Goal: Task Accomplishment & Management: Use online tool/utility

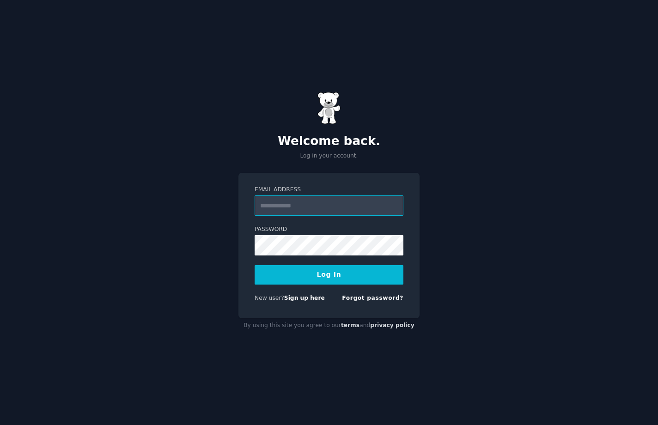
type input "**********"
click at [305, 298] on link "Sign up here" at bounding box center [304, 297] width 41 height 6
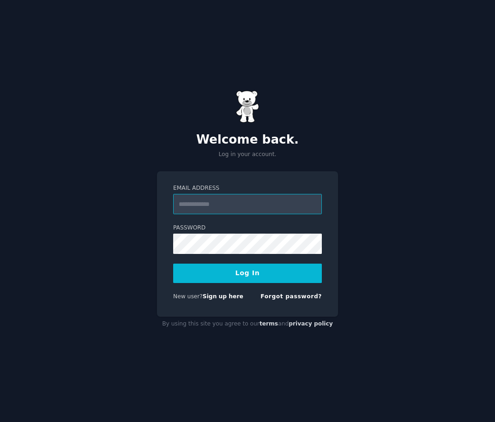
paste input "**********"
click at [271, 195] on input "**********" at bounding box center [247, 204] width 149 height 20
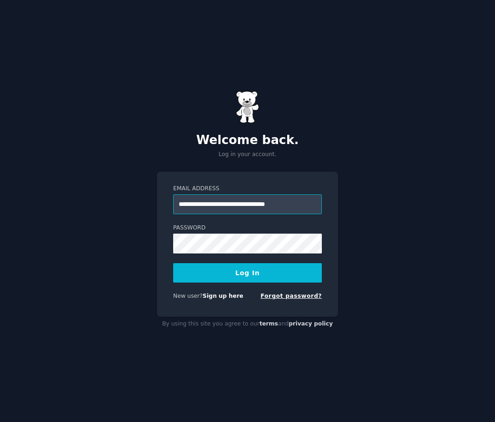
type input "**********"
click at [276, 297] on link "Forgot password?" at bounding box center [291, 296] width 61 height 6
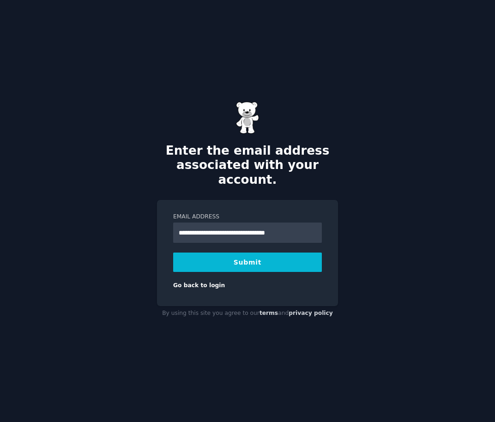
scroll to position [0, 3]
type input "**********"
click at [189, 255] on button "Submit" at bounding box center [247, 262] width 149 height 19
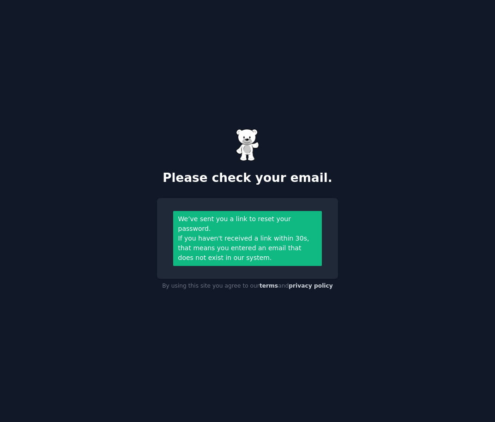
click at [53, 151] on div "Please check your email. We’ve sent you a link to reset your password. If you h…" at bounding box center [247, 211] width 495 height 422
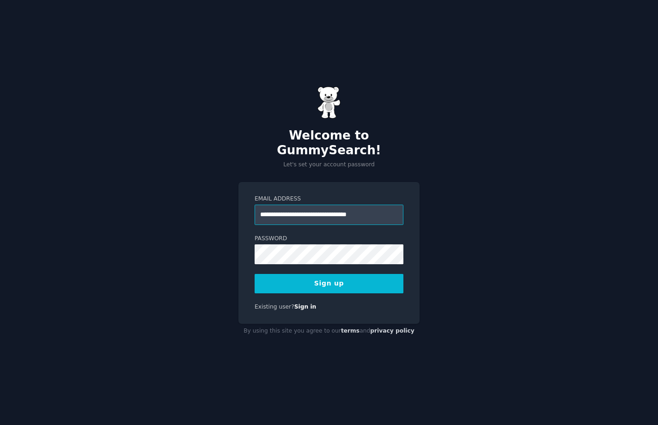
scroll to position [0, 3]
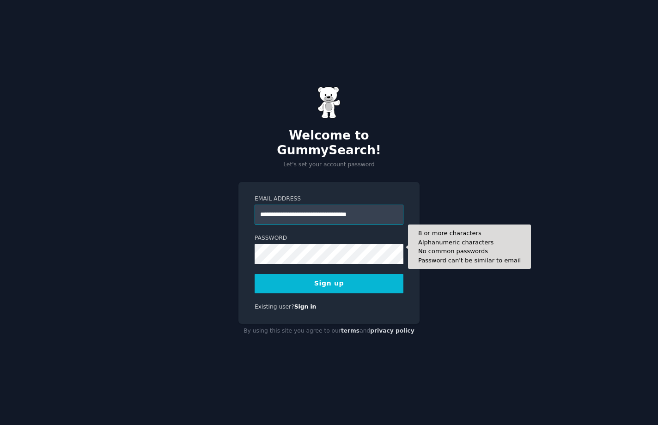
type input "**********"
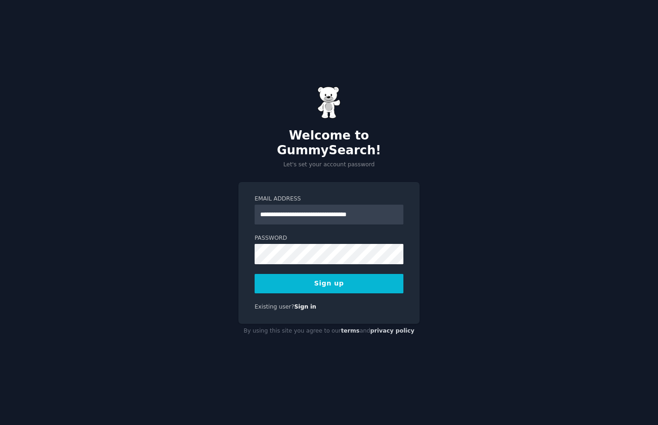
scroll to position [0, 0]
click at [269, 278] on button "Sign up" at bounding box center [329, 283] width 149 height 19
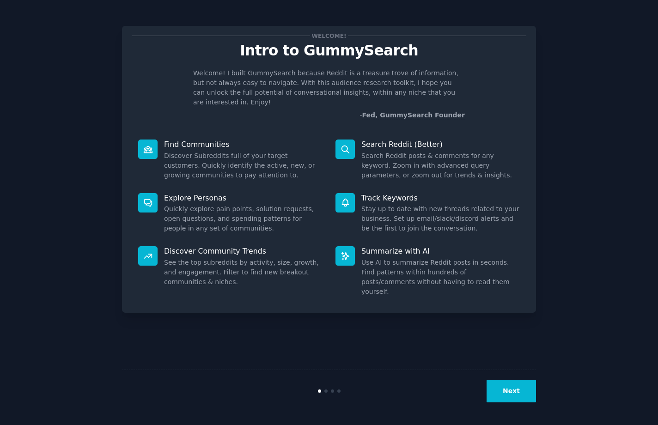
click at [510, 395] on button "Next" at bounding box center [511, 391] width 49 height 23
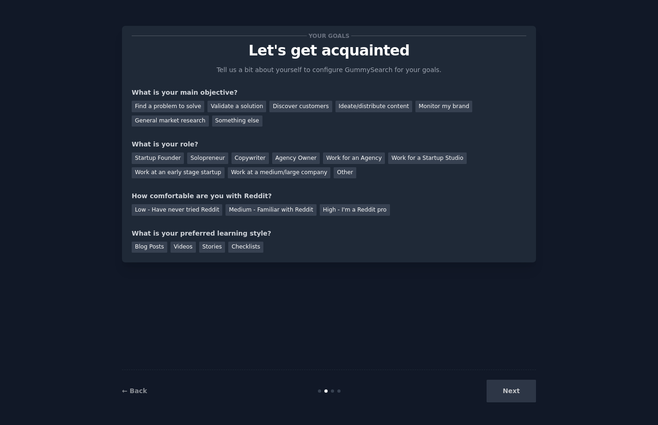
click at [512, 396] on div "Next" at bounding box center [467, 391] width 138 height 23
click at [205, 157] on div "Solopreneur" at bounding box center [207, 158] width 41 height 12
click at [340, 104] on div "Ideate/distribute content" at bounding box center [373, 107] width 77 height 12
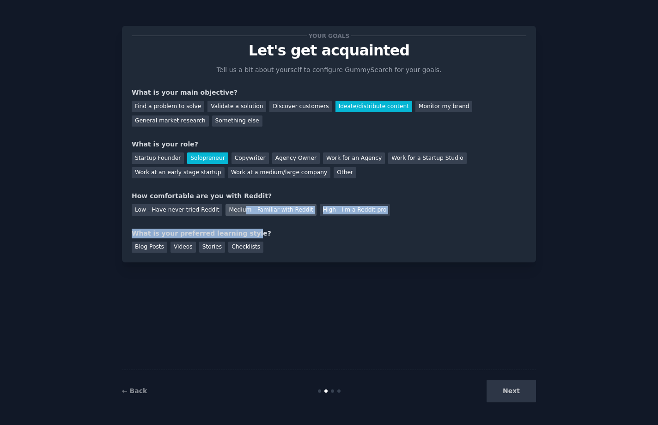
click at [236, 213] on div "Your goals Let's get acquainted Tell us a bit about yourself to configure Gummy…" at bounding box center [329, 144] width 395 height 217
click at [236, 213] on div "Medium - Familiar with Reddit" at bounding box center [270, 210] width 91 height 12
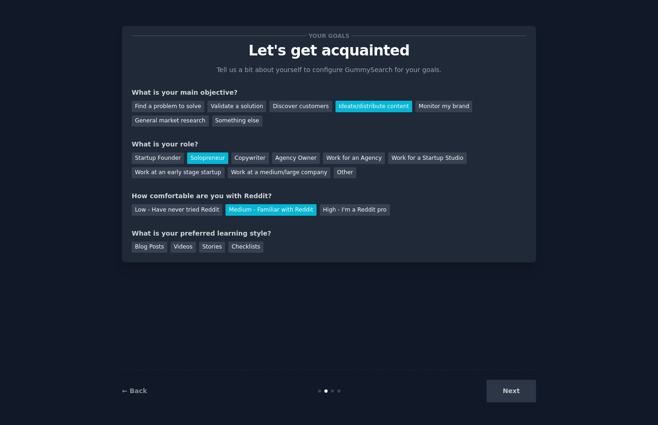
click at [247, 289] on div "Your goals Let's get acquainted Tell us a bit about yourself to configure Gummy…" at bounding box center [329, 212] width 414 height 399
click at [152, 250] on div "Blog Posts" at bounding box center [150, 248] width 36 height 12
click at [508, 394] on button "Next" at bounding box center [511, 391] width 49 height 23
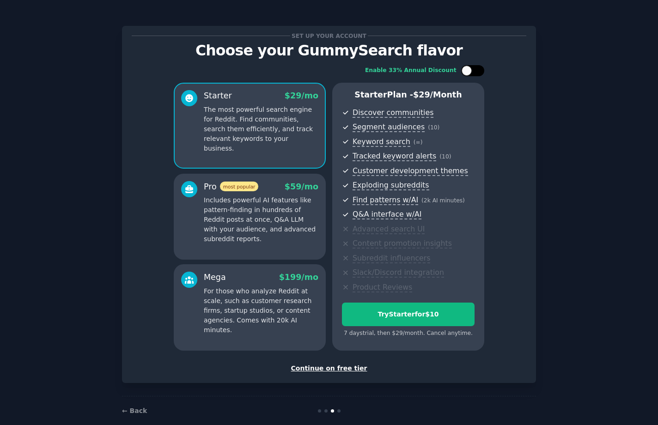
click at [471, 69] on div at bounding box center [472, 70] width 23 height 11
checkbox input "false"
click at [311, 369] on div "Continue on free tier" at bounding box center [329, 369] width 395 height 10
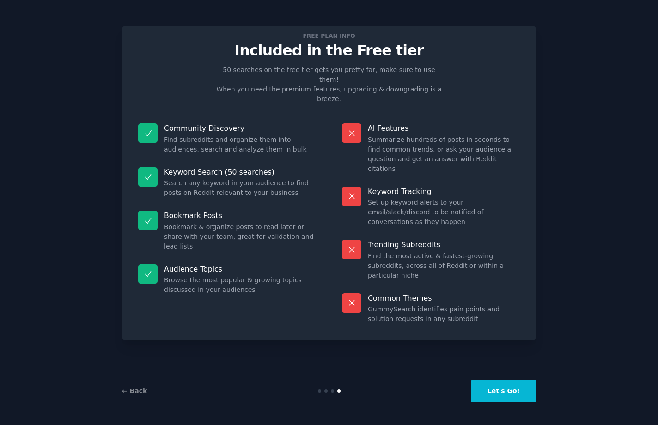
click at [491, 389] on button "Let's Go!" at bounding box center [503, 391] width 65 height 23
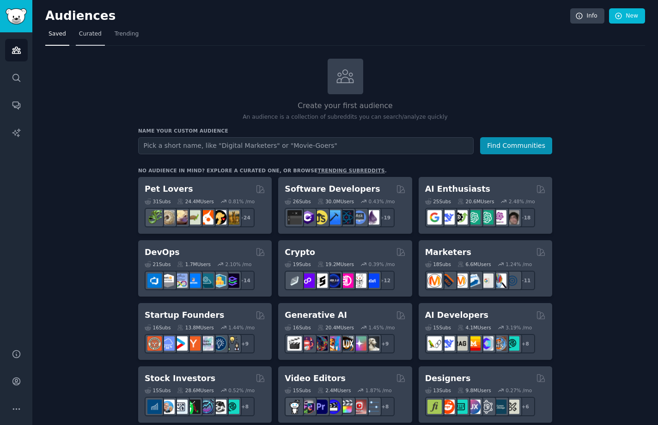
click at [96, 37] on span "Curated" at bounding box center [90, 34] width 23 height 8
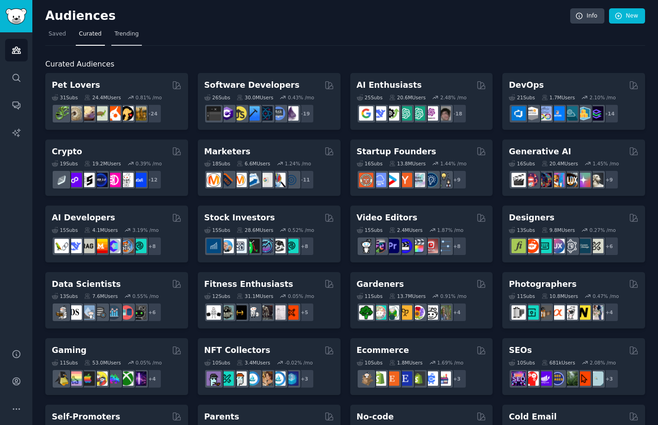
click at [122, 34] on span "Trending" at bounding box center [127, 34] width 24 height 8
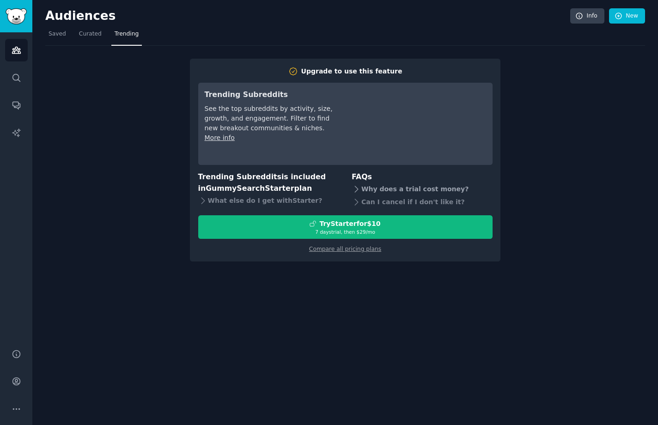
click at [354, 185] on icon at bounding box center [357, 189] width 10 height 10
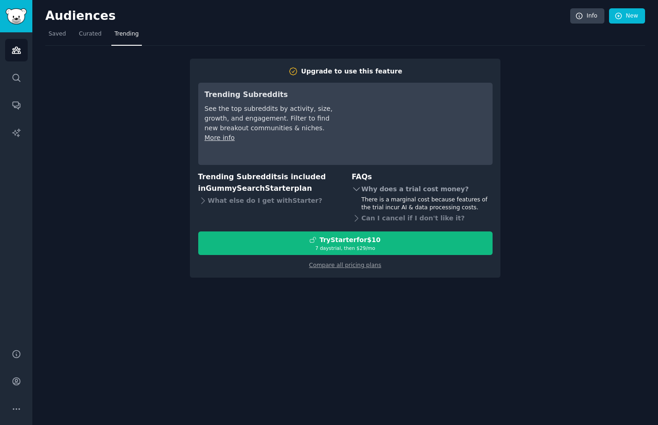
click at [354, 185] on icon at bounding box center [357, 189] width 10 height 10
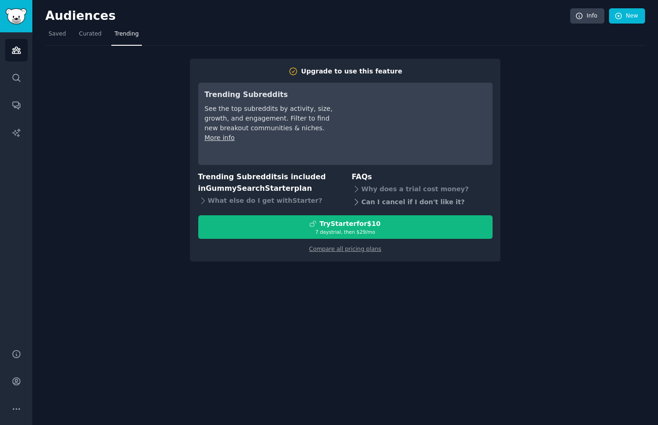
click at [356, 199] on icon at bounding box center [357, 202] width 10 height 10
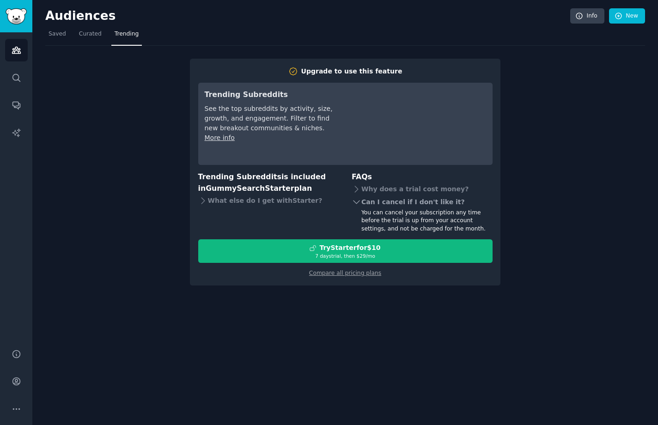
click at [356, 199] on icon at bounding box center [357, 202] width 10 height 10
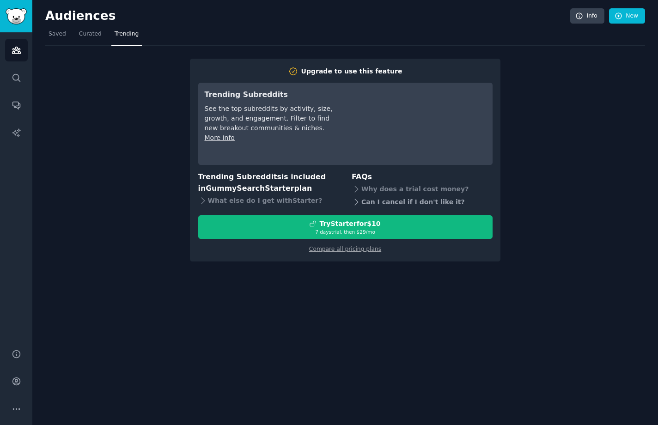
click at [356, 199] on icon at bounding box center [357, 202] width 10 height 10
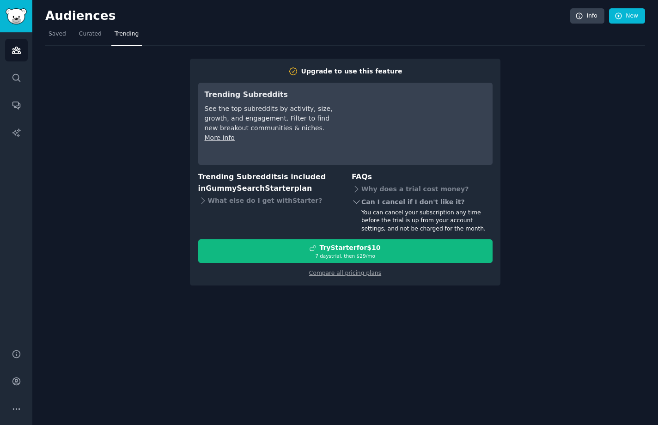
click at [356, 199] on icon at bounding box center [357, 202] width 10 height 10
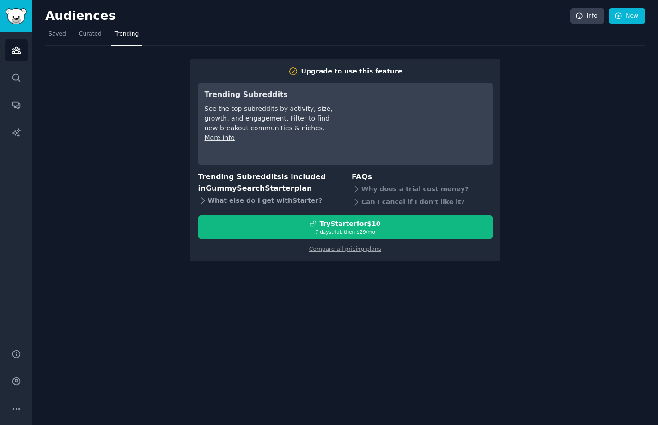
click at [207, 196] on icon at bounding box center [203, 201] width 10 height 10
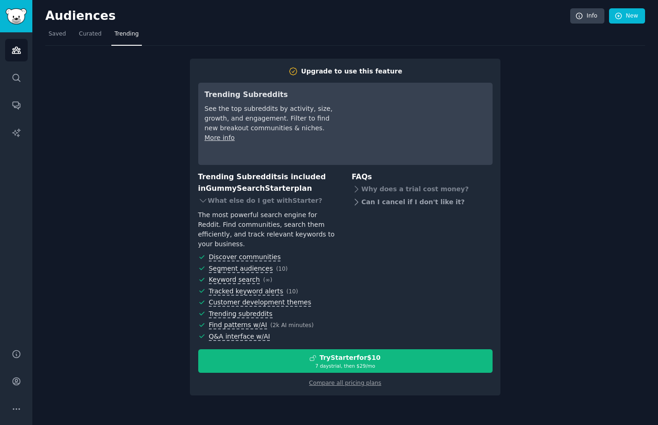
click at [358, 203] on icon at bounding box center [357, 202] width 10 height 10
click at [207, 200] on icon at bounding box center [203, 201] width 10 height 10
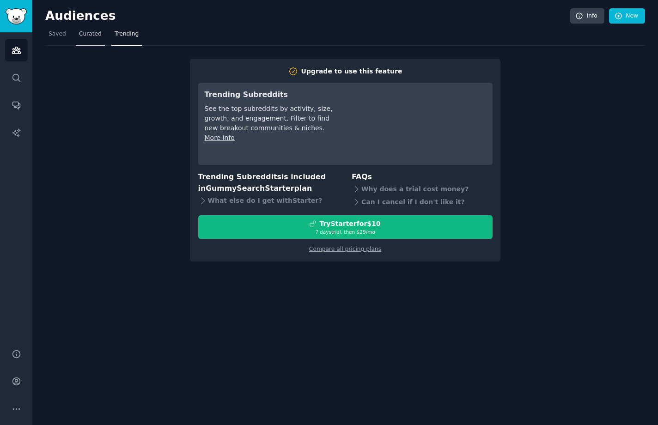
click at [87, 35] on span "Curated" at bounding box center [90, 34] width 23 height 8
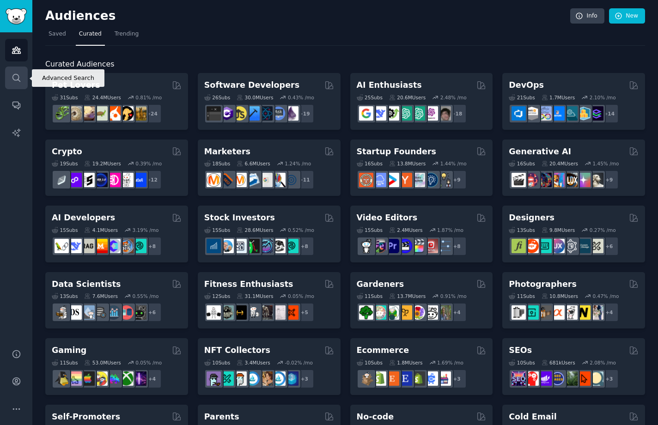
click at [16, 84] on link "Search" at bounding box center [16, 78] width 23 height 23
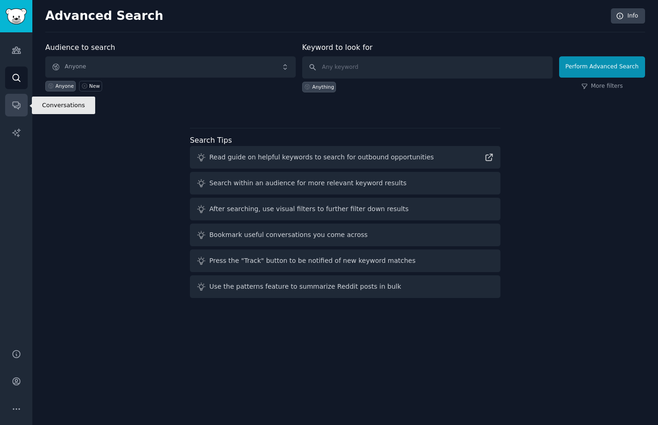
click at [17, 105] on icon "Sidebar" at bounding box center [15, 105] width 7 height 7
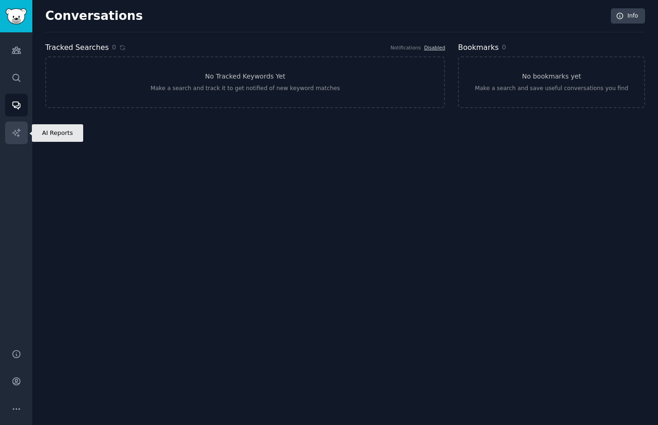
click at [19, 127] on link "AI Reports" at bounding box center [16, 133] width 23 height 23
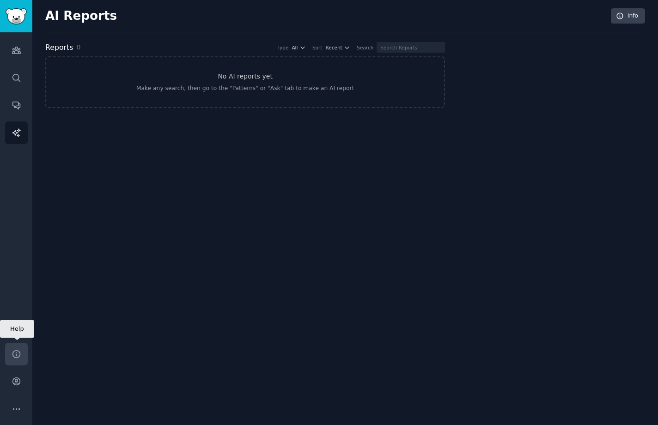
click at [23, 351] on link "Help" at bounding box center [16, 354] width 23 height 23
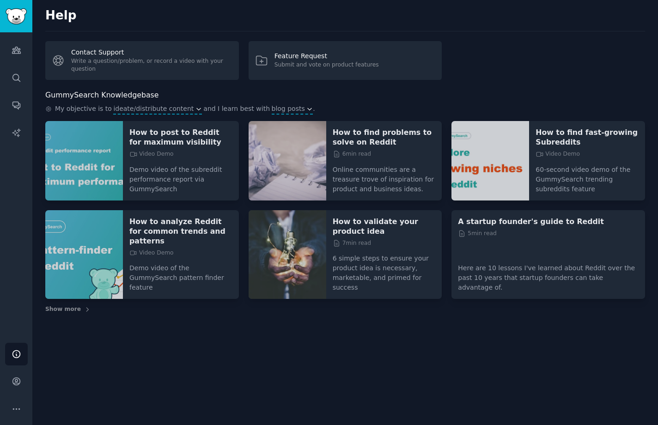
click at [515, 275] on p "Here are 10 lessons I've learned about Reddit over the past 10 years that start…" at bounding box center [548, 275] width 181 height 36
click at [505, 220] on p "A startup founder's guide to Reddit" at bounding box center [548, 222] width 181 height 10
click at [71, 305] on span "Show more" at bounding box center [63, 309] width 36 height 8
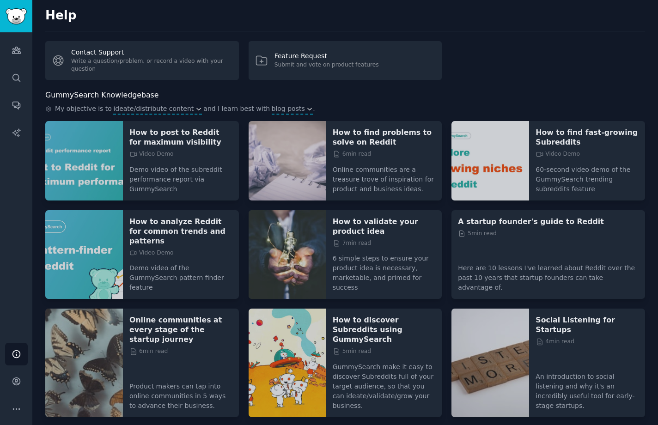
click at [186, 107] on div "My objective is to ideate/distribute content and I learn best with blog posts ." at bounding box center [345, 109] width 600 height 11
click at [387, 138] on p "How to find problems to solve on Reddit" at bounding box center [384, 137] width 103 height 19
click at [15, 17] on img "Sidebar" at bounding box center [16, 16] width 21 height 16
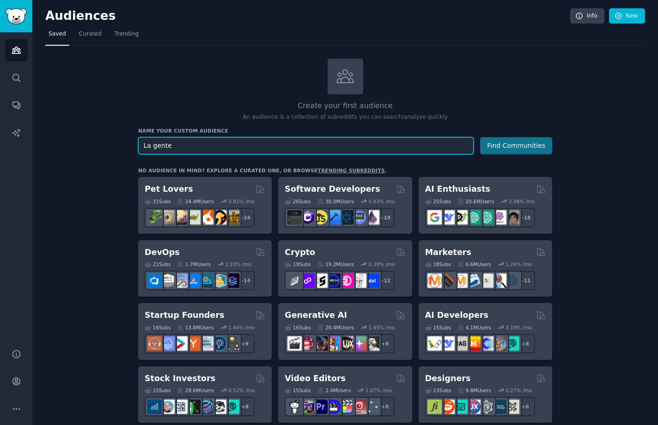
type input "La gente"
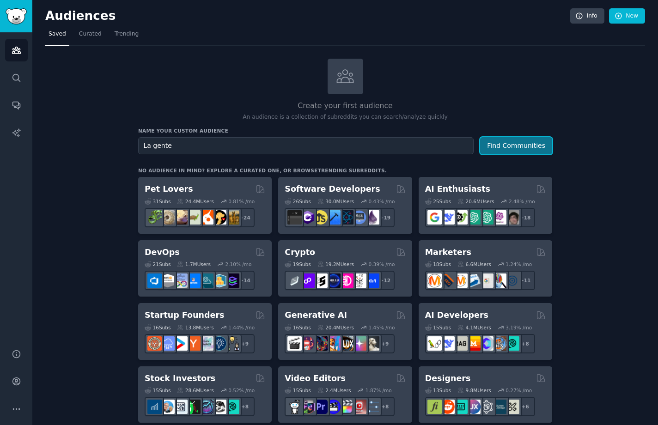
click at [542, 140] on button "Find Communities" at bounding box center [516, 145] width 72 height 17
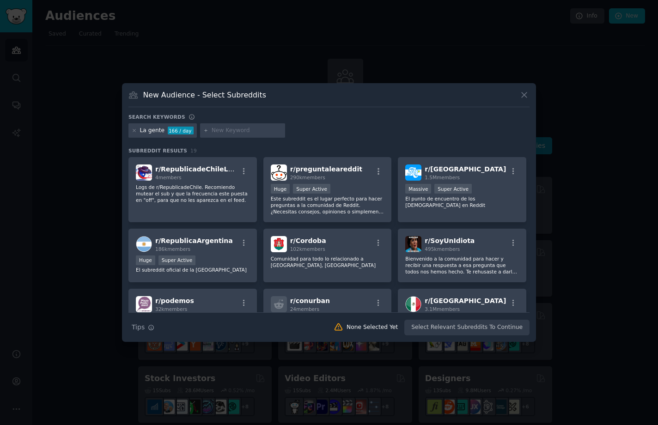
click at [232, 128] on input "text" at bounding box center [247, 131] width 70 height 8
type input "doomscrolling"
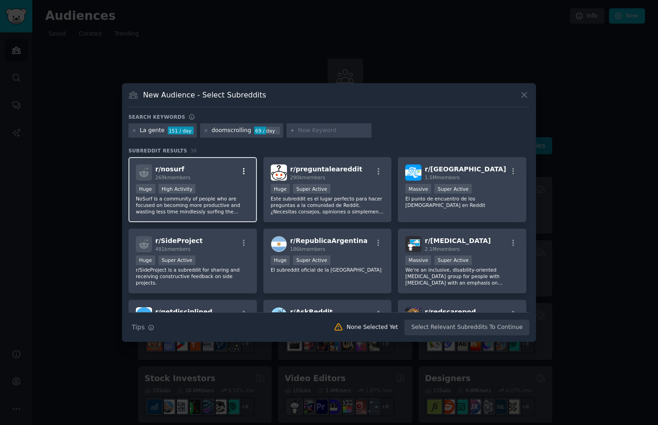
click at [240, 174] on icon "button" at bounding box center [244, 171] width 8 height 8
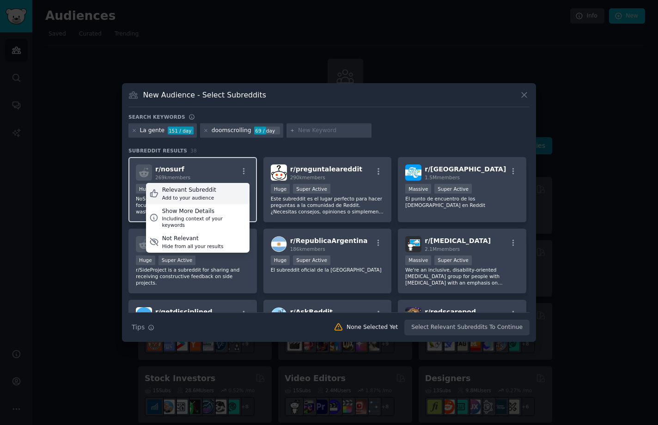
click at [196, 191] on div "Relevant Subreddit" at bounding box center [189, 190] width 54 height 8
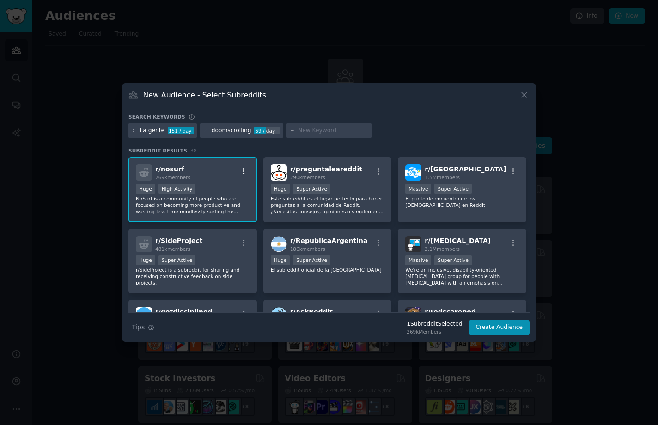
click at [246, 170] on icon "button" at bounding box center [244, 171] width 8 height 8
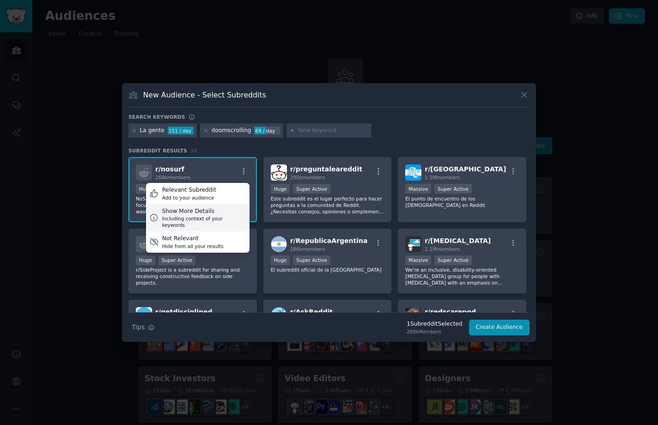
click at [229, 213] on div "Show More Details" at bounding box center [204, 211] width 84 height 8
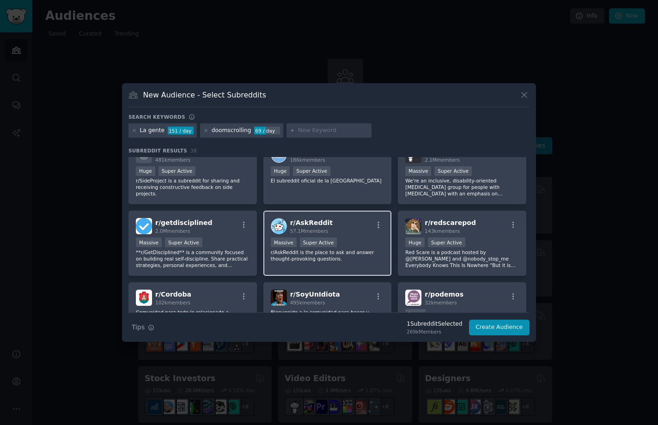
scroll to position [140, 0]
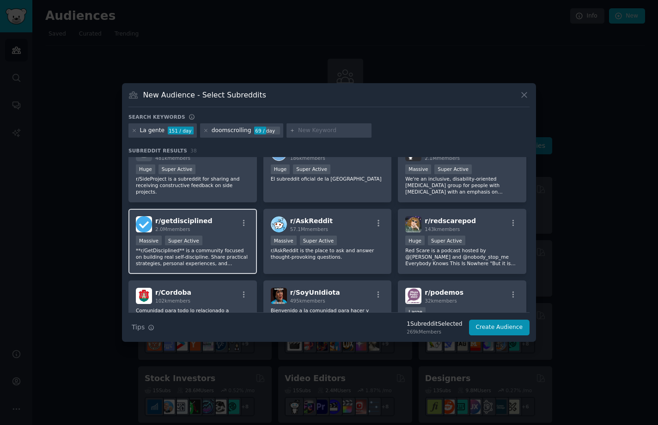
click at [225, 219] on div "r/ getdisciplined 2.0M members" at bounding box center [193, 224] width 114 height 16
click at [240, 219] on icon "button" at bounding box center [244, 223] width 8 height 8
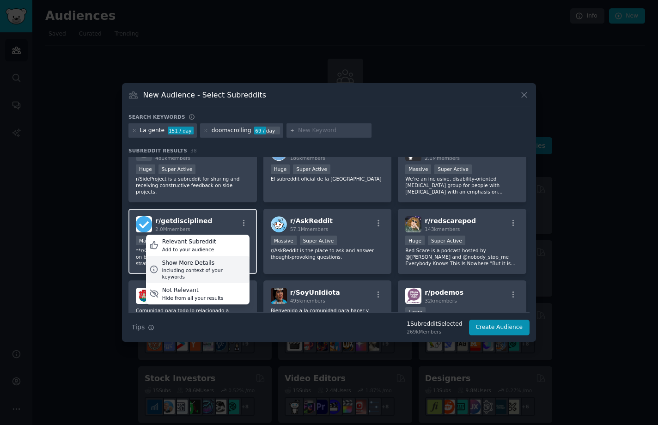
click at [213, 267] on div "Including context of your keywords" at bounding box center [204, 273] width 84 height 13
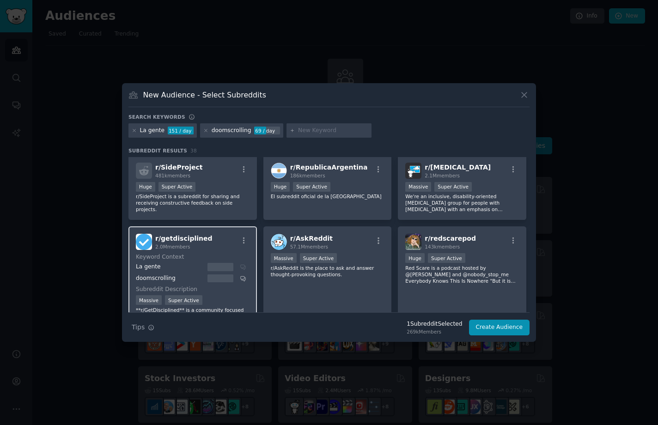
scroll to position [122, 0]
click at [207, 242] on div "r/ getdisciplined 2.0M members" at bounding box center [193, 242] width 114 height 16
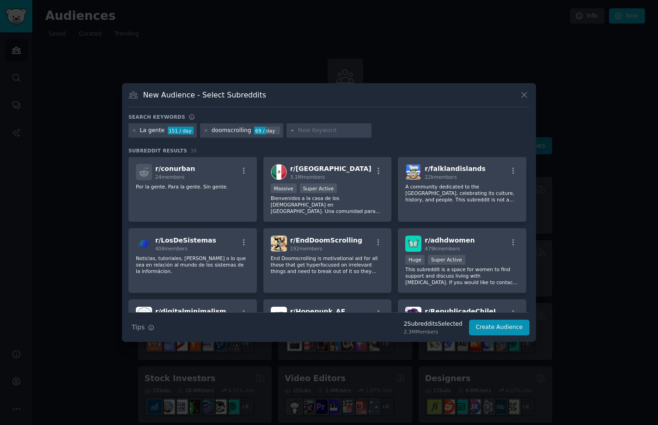
scroll to position [398, 0]
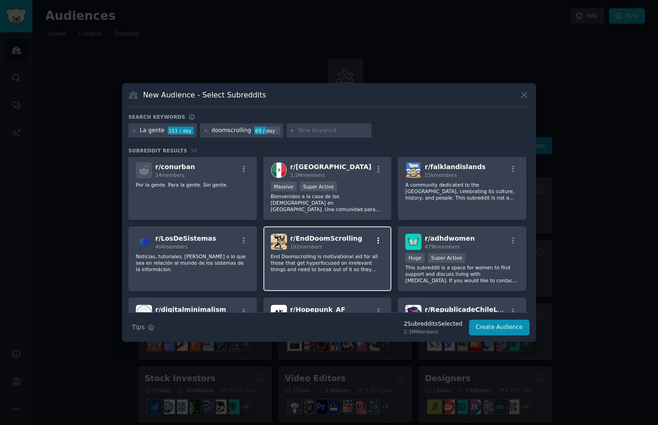
click at [378, 237] on icon "button" at bounding box center [378, 241] width 8 height 8
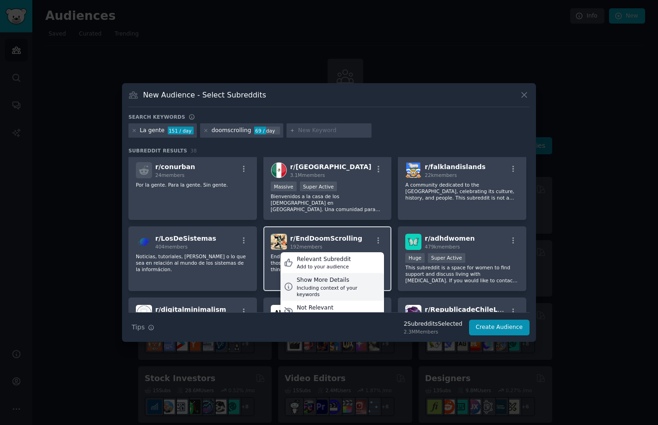
click at [353, 276] on div "Show More Details" at bounding box center [339, 280] width 84 height 8
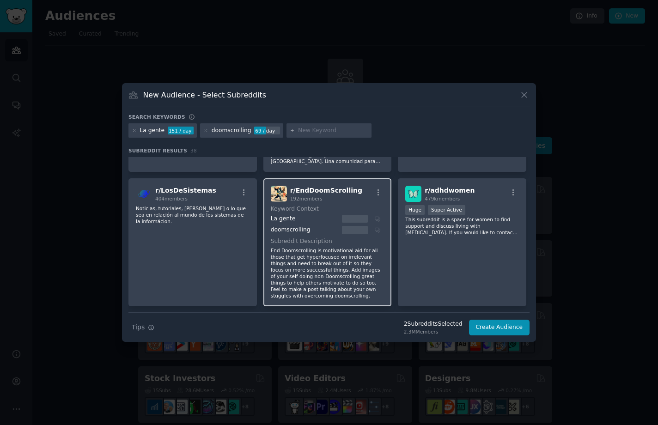
scroll to position [544, 0]
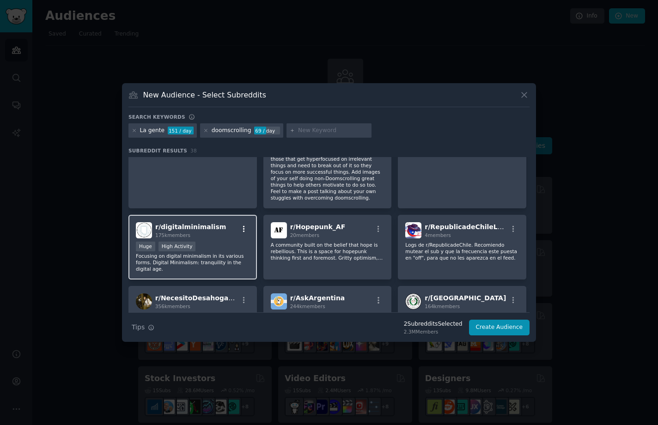
click at [243, 225] on icon "button" at bounding box center [244, 228] width 2 height 6
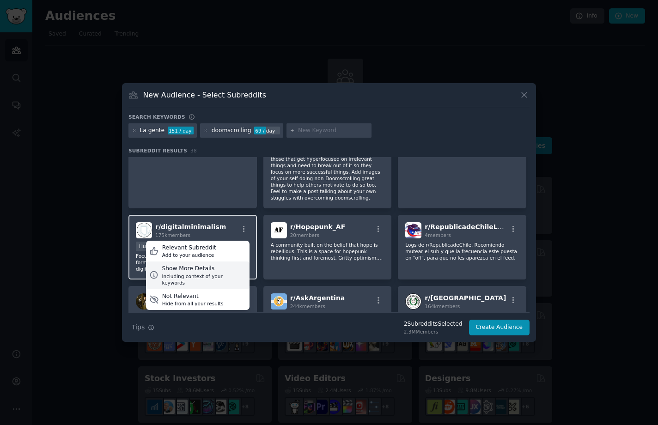
click at [217, 273] on div "Including context of your keywords" at bounding box center [204, 279] width 84 height 13
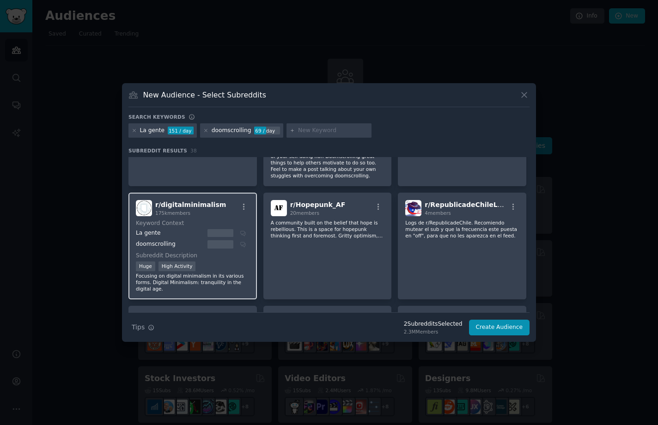
scroll to position [566, 0]
click at [215, 200] on div "r/ digitalminimalism 175k members" at bounding box center [193, 208] width 114 height 16
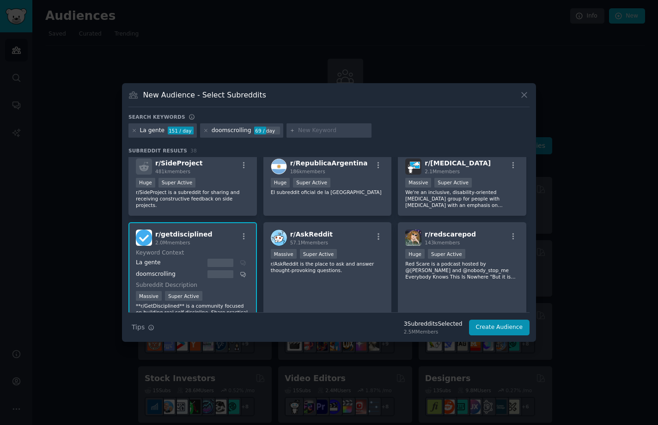
scroll to position [0, 0]
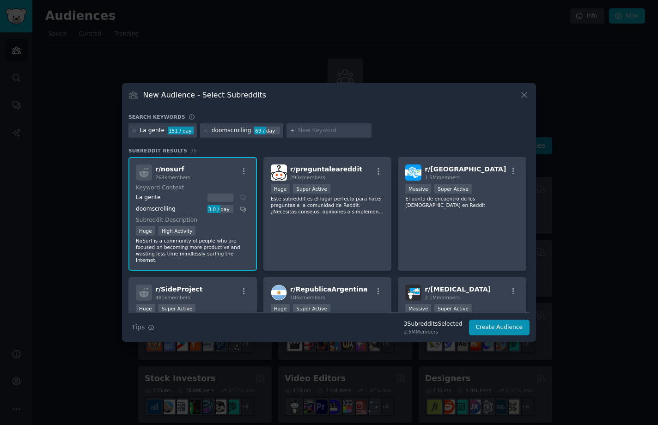
click at [302, 127] on input "text" at bounding box center [333, 131] width 70 height 8
type input "social media"
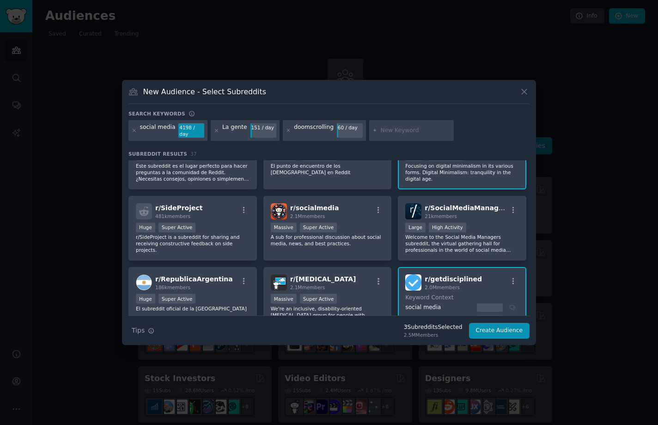
scroll to position [177, 0]
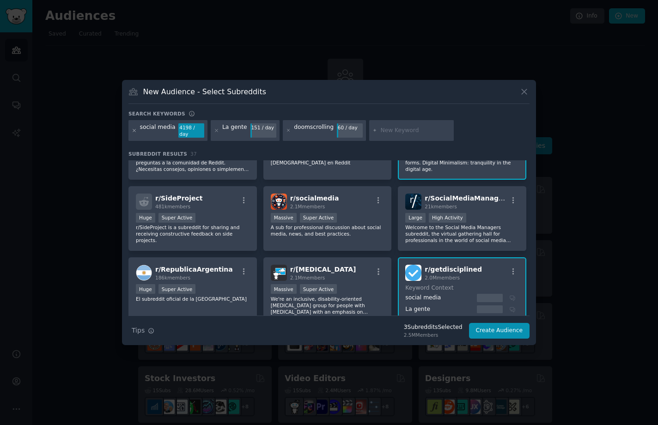
click at [133, 129] on icon at bounding box center [134, 130] width 2 height 2
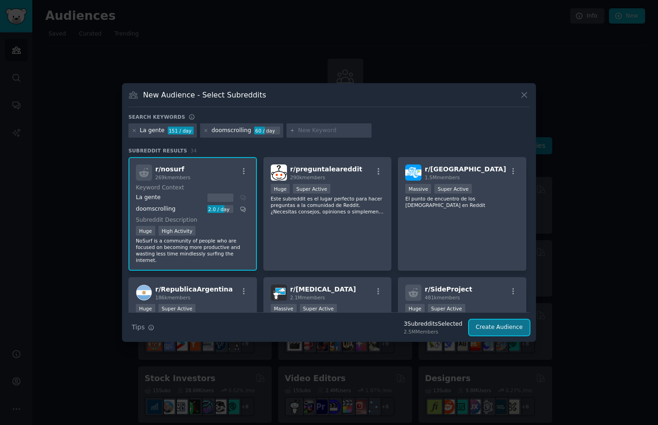
click at [498, 331] on button "Create Audience" at bounding box center [499, 328] width 61 height 16
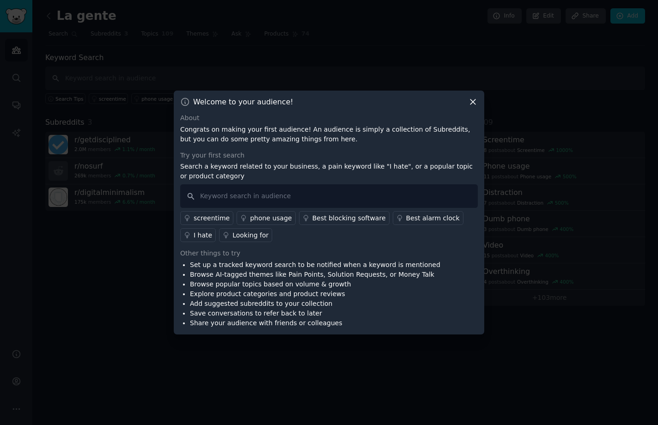
click at [470, 102] on icon at bounding box center [473, 102] width 10 height 10
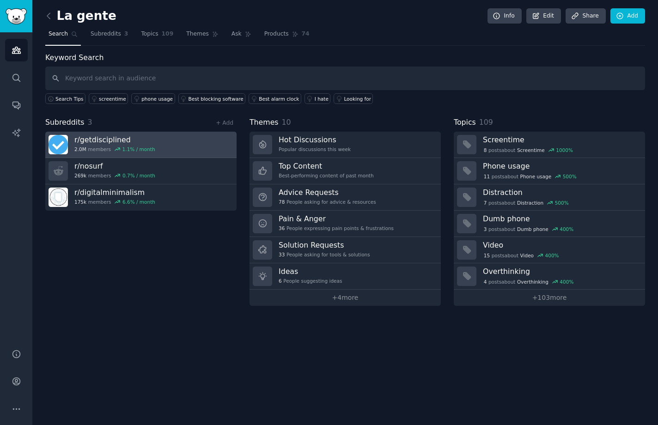
click at [163, 139] on link "r/ getdisciplined 2.0M members 1.1 % / month" at bounding box center [140, 145] width 191 height 26
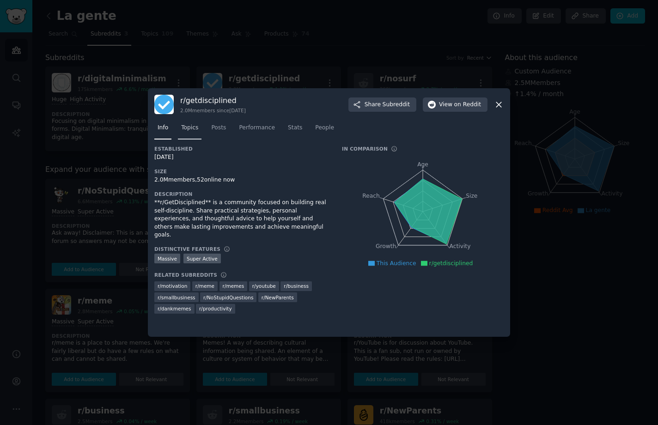
click at [191, 132] on link "Topics" at bounding box center [190, 130] width 24 height 19
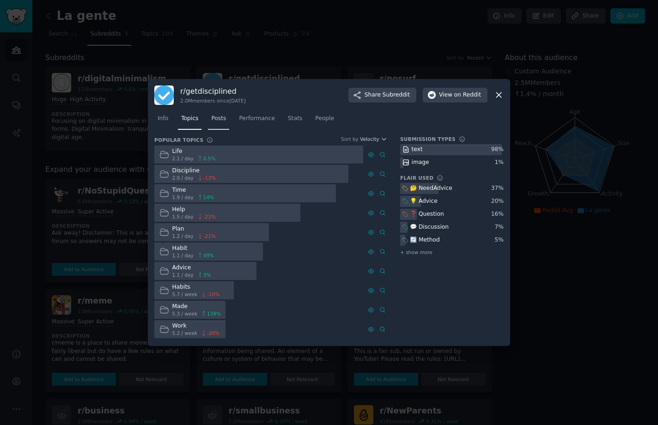
click at [217, 119] on span "Posts" at bounding box center [218, 119] width 15 height 8
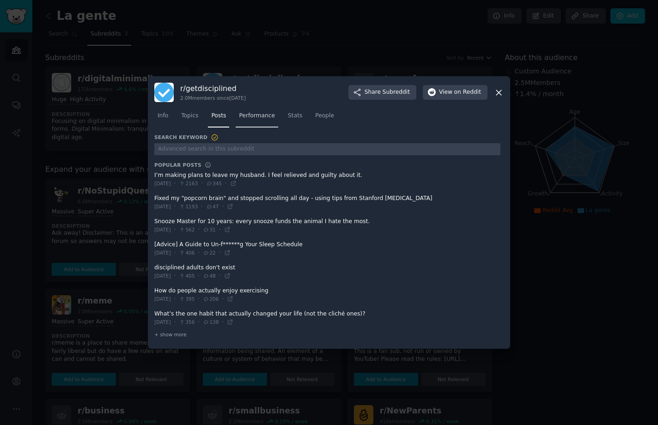
click at [247, 114] on span "Performance" at bounding box center [257, 116] width 36 height 8
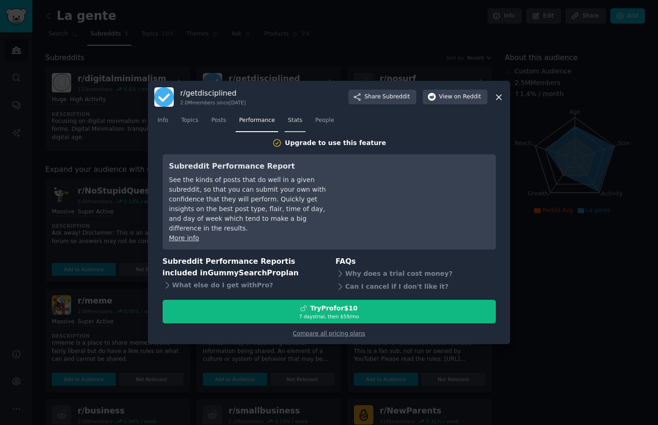
click at [292, 125] on span "Stats" at bounding box center [295, 120] width 14 height 8
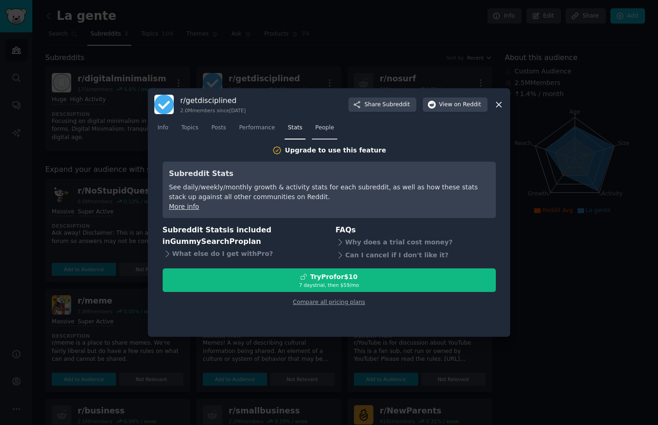
click at [316, 129] on span "People" at bounding box center [324, 128] width 19 height 8
click at [498, 101] on icon at bounding box center [499, 105] width 10 height 10
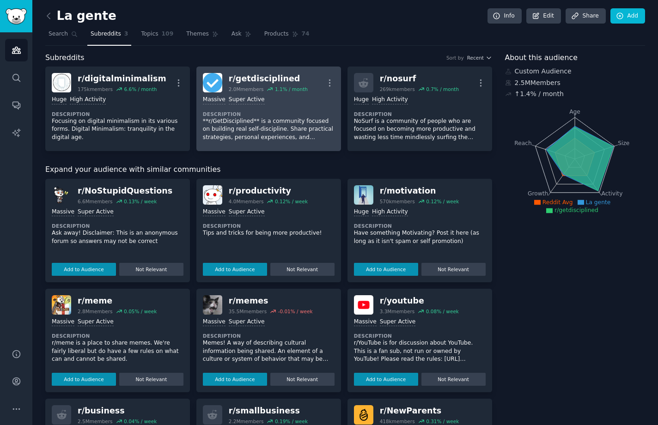
click at [335, 77] on link "r/ getdisciplined 2.0M members 1.1 % / month More Massive Super Active Descript…" at bounding box center [268, 109] width 145 height 85
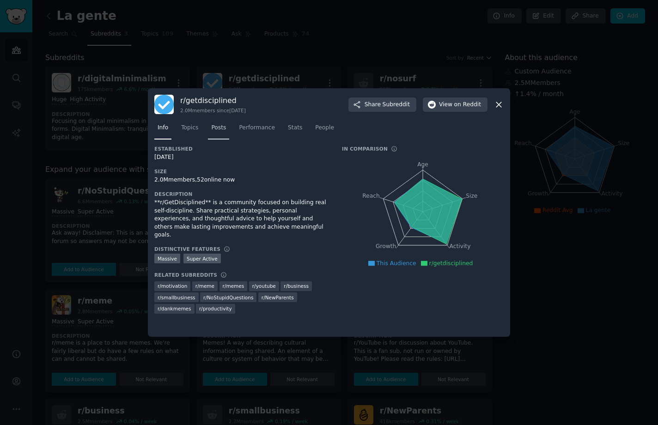
click at [208, 124] on link "Posts" at bounding box center [218, 130] width 21 height 19
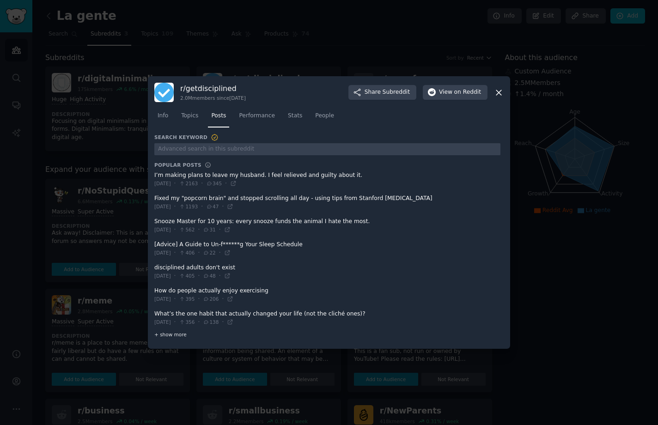
click at [176, 336] on span "+ show more" at bounding box center [170, 334] width 32 height 6
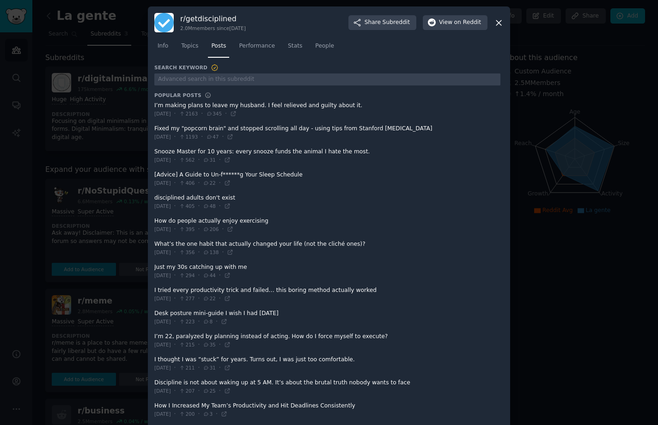
click at [497, 24] on icon at bounding box center [499, 23] width 10 height 10
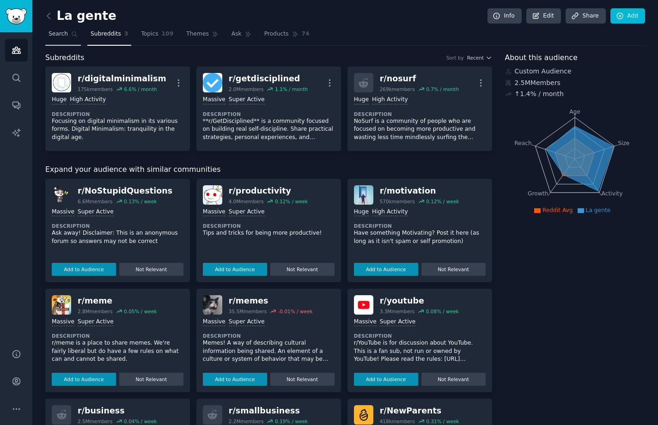
click at [67, 35] on link "Search" at bounding box center [63, 36] width 36 height 19
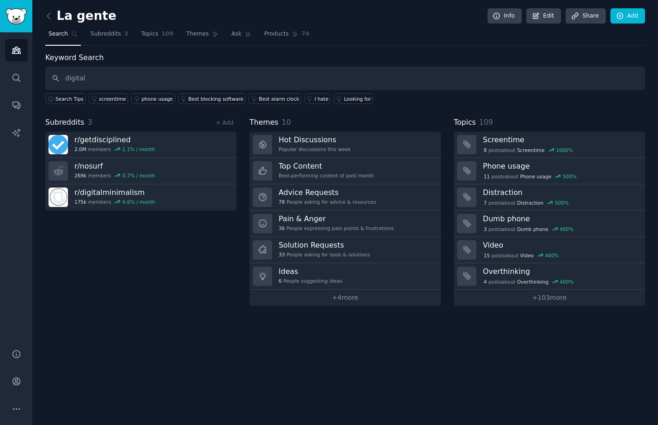
type input "digital"
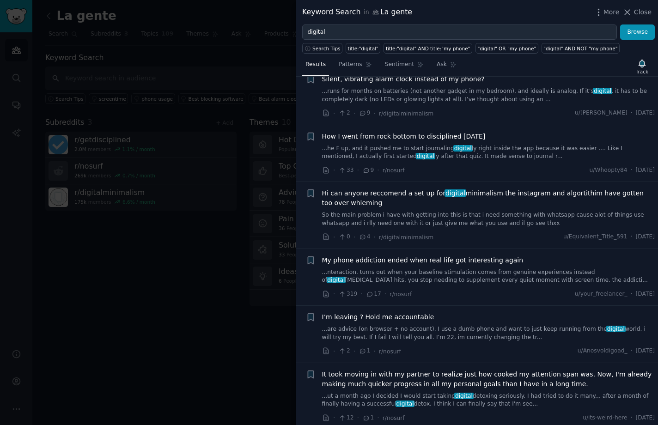
scroll to position [541, 0]
drag, startPoint x: 635, startPoint y: 11, endPoint x: 394, endPoint y: 113, distance: 261.9
click at [635, 11] on button "Close" at bounding box center [636, 12] width 29 height 10
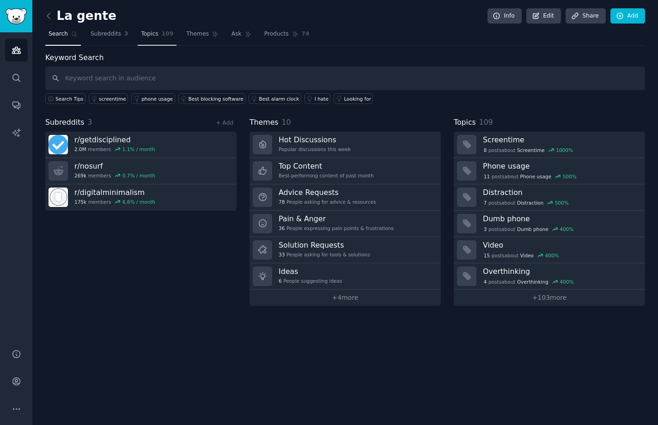
click at [144, 36] on span "Topics" at bounding box center [149, 34] width 17 height 8
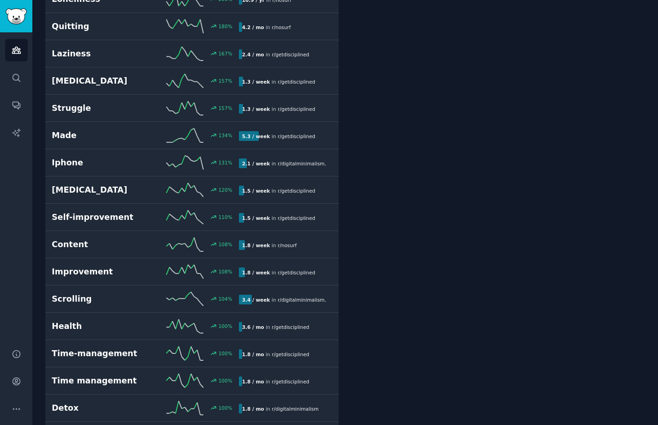
scroll to position [575, 0]
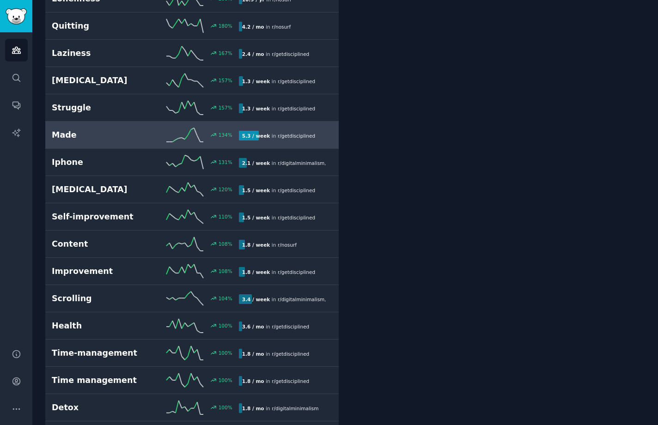
click at [106, 133] on h2 "Made" at bounding box center [98, 135] width 93 height 12
